Goal: Transaction & Acquisition: Purchase product/service

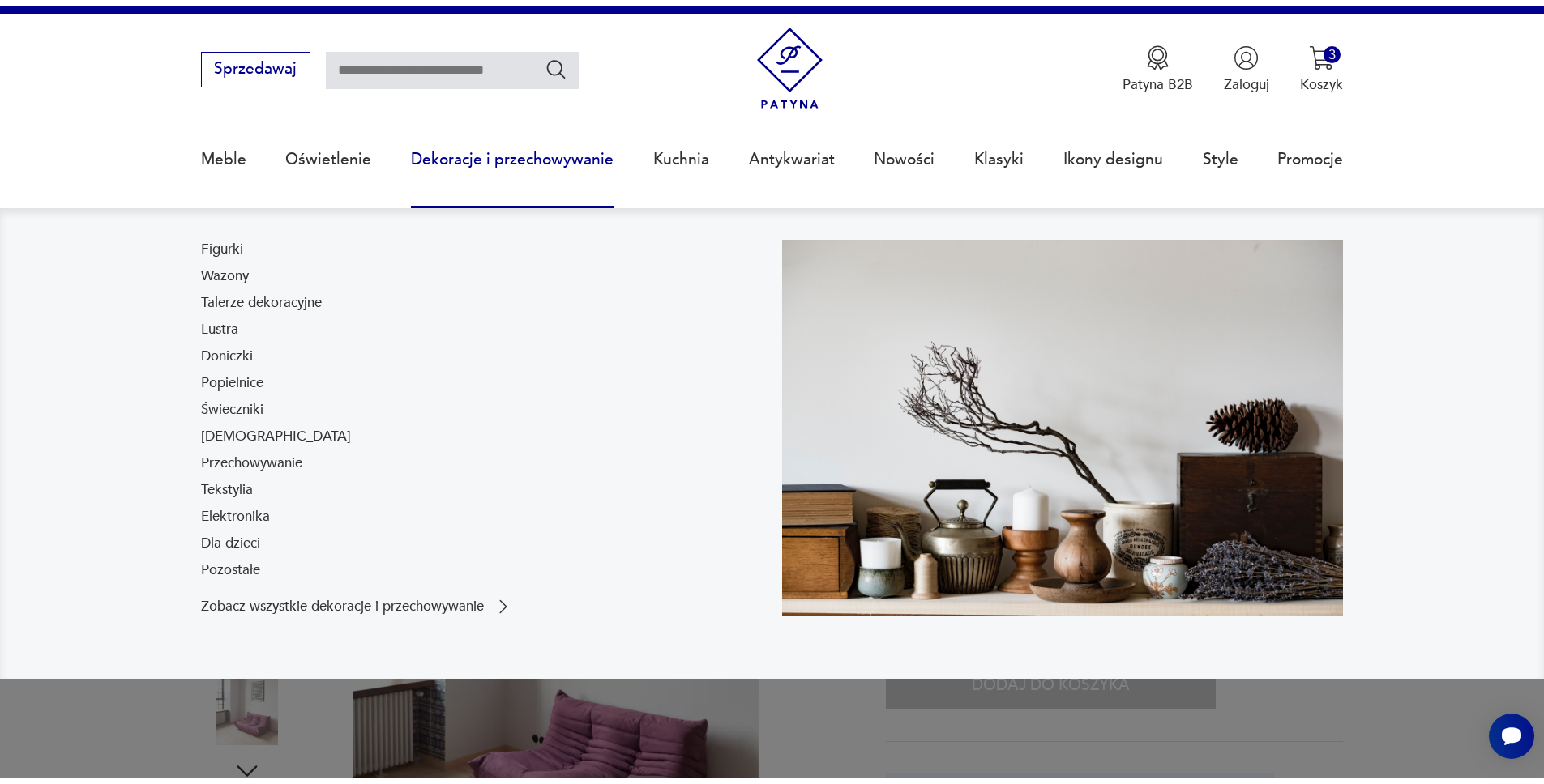
scroll to position [31, 0]
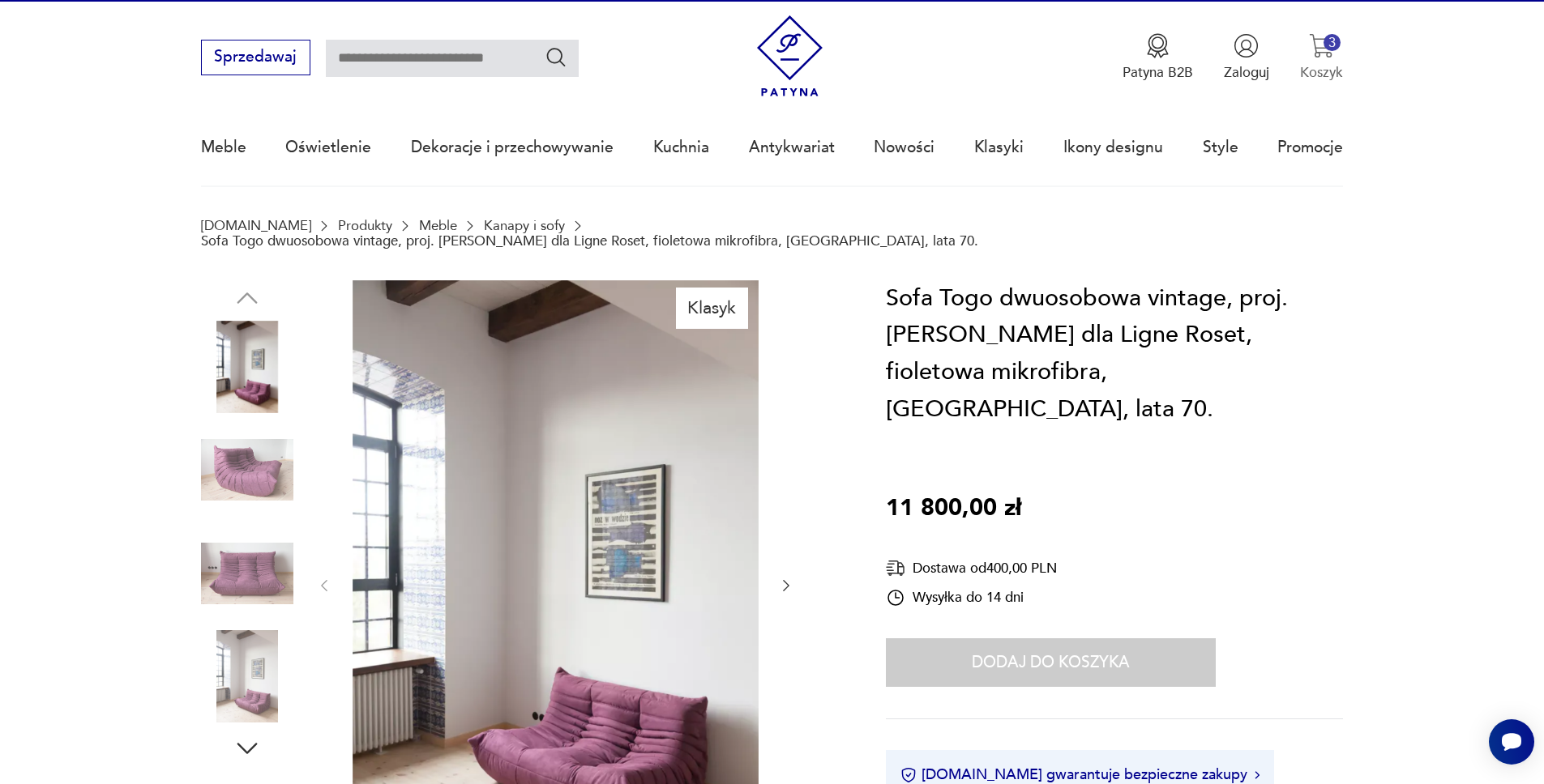
click at [1335, 47] on div "3" at bounding box center [1331, 43] width 17 height 17
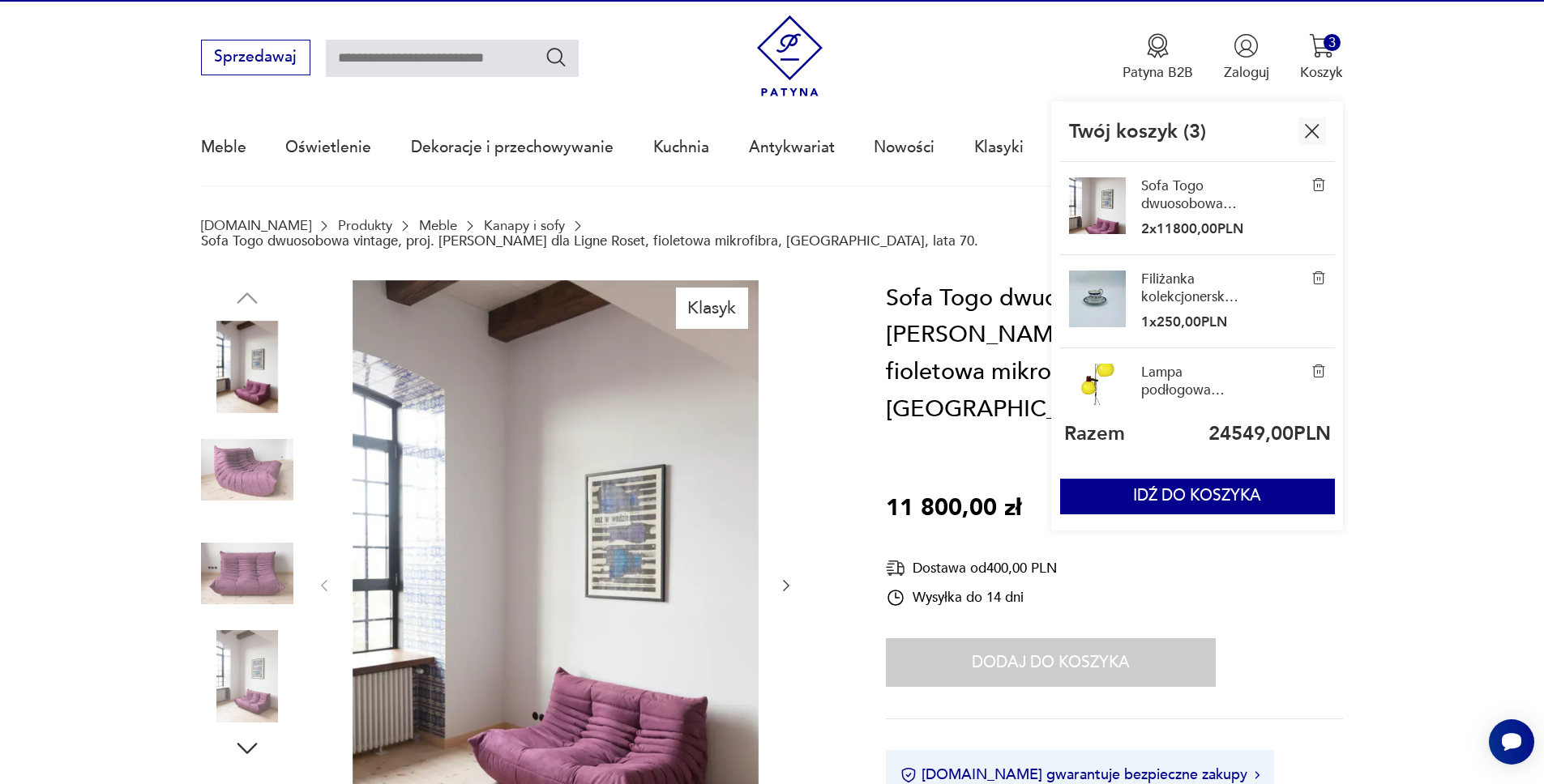
click at [1321, 182] on img at bounding box center [1319, 184] width 14 height 14
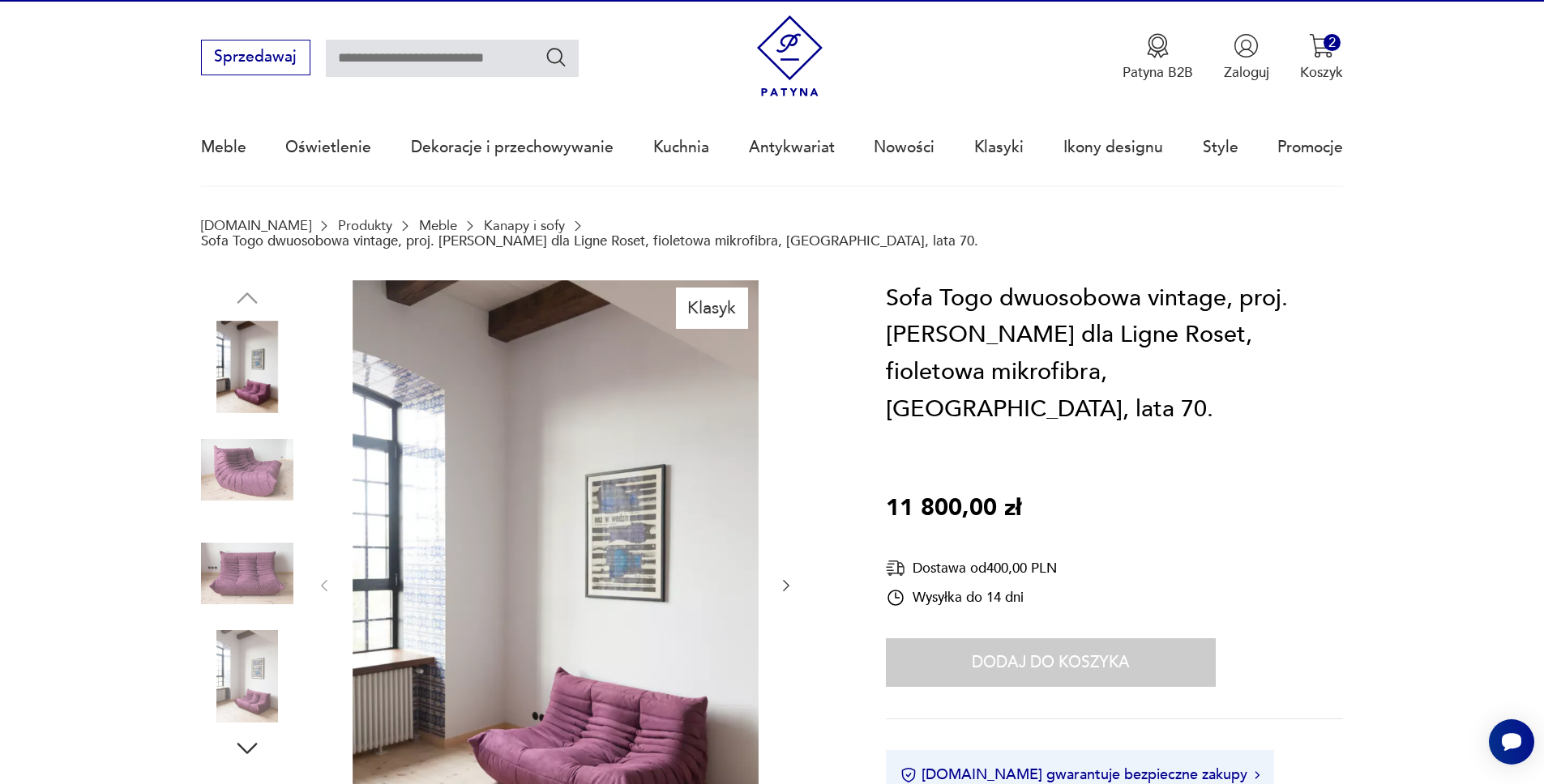
click at [1312, 569] on div "Sofa Togo dwuosobowa vintage, proj. [PERSON_NAME] dla Ligne Roset, fioletowa mi…" at bounding box center [1113, 564] width 457 height 569
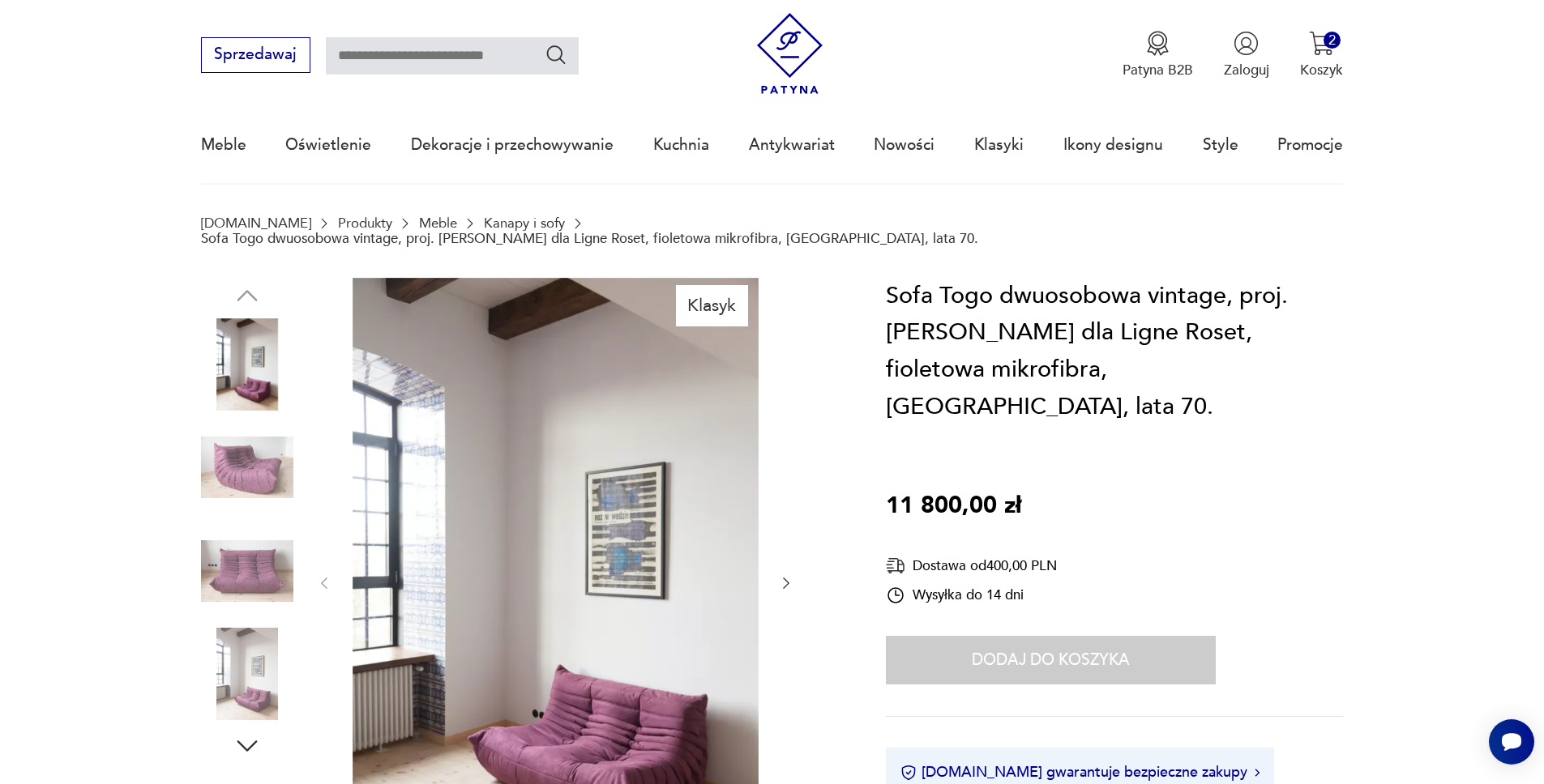
scroll to position [34, 0]
click at [1325, 46] on img "button" at bounding box center [1321, 43] width 25 height 25
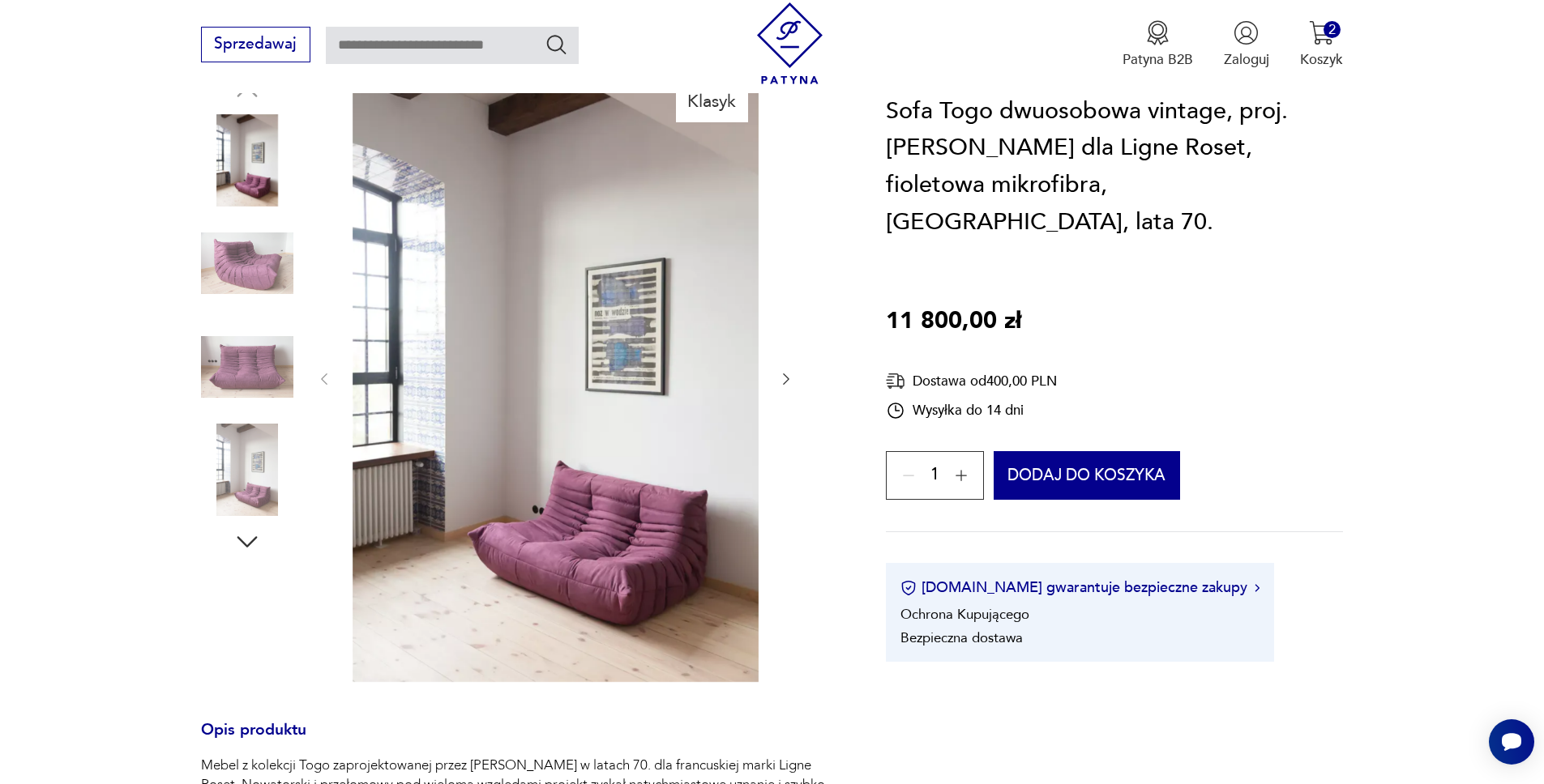
click at [1304, 480] on div "Sofa Togo dwuosobowa vintage, proj. M. Ducaroy dla Ligne Roset, fioletowa mikro…" at bounding box center [1113, 377] width 457 height 569
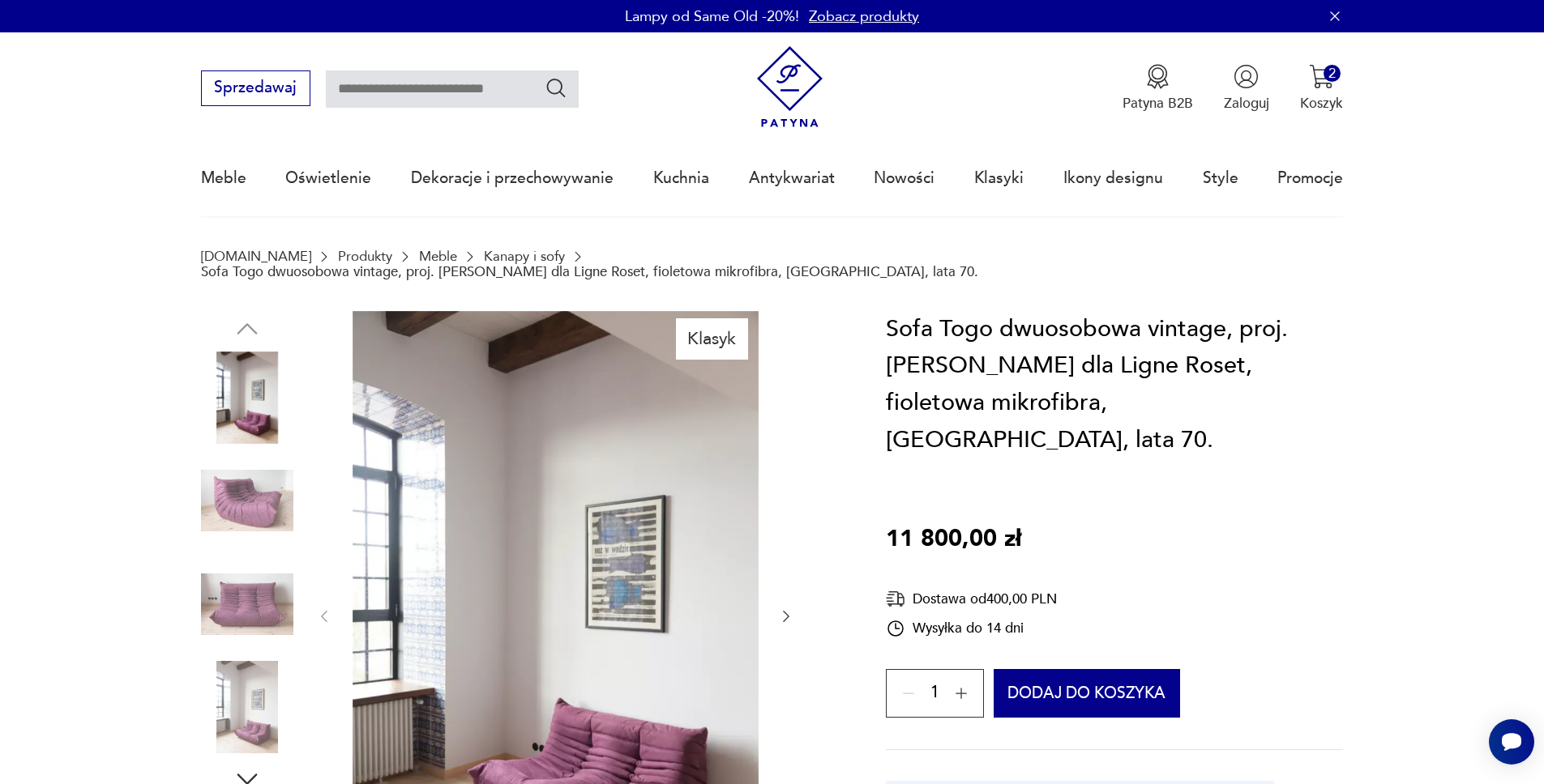
click at [957, 688] on icon "button" at bounding box center [961, 694] width 12 height 12
click at [961, 669] on div "1" at bounding box center [934, 694] width 98 height 49
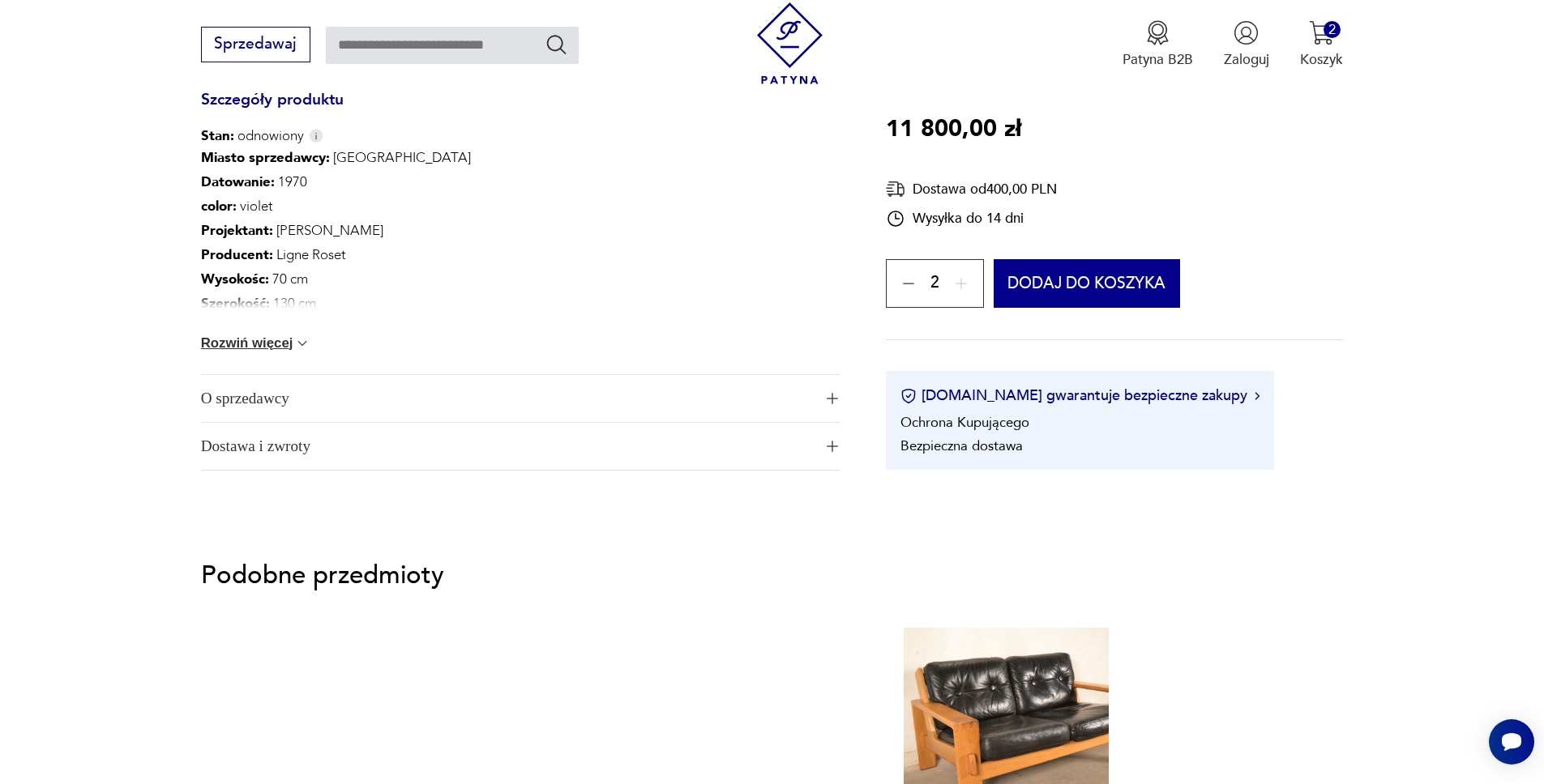
scroll to position [1133, 0]
